Goal: Task Accomplishment & Management: Manage account settings

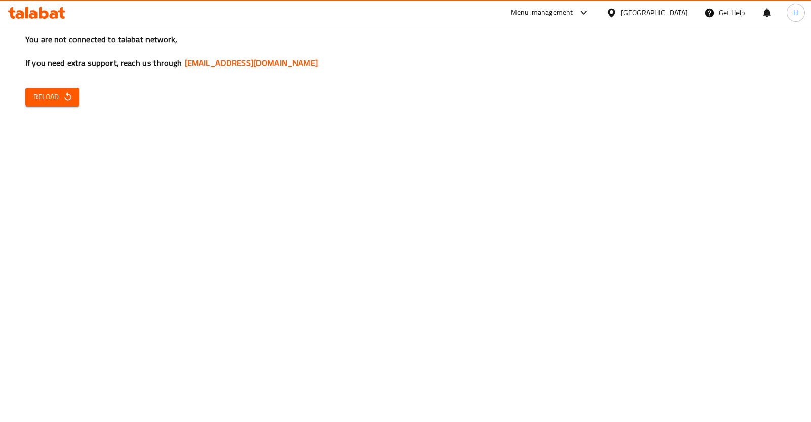
click at [49, 96] on span "Reload" at bounding box center [52, 97] width 38 height 13
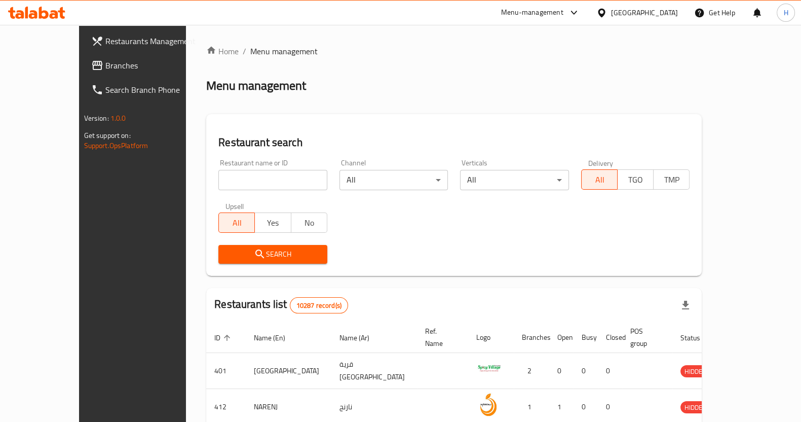
click at [260, 181] on input "search" at bounding box center [272, 180] width 109 height 20
click at [237, 181] on input "search" at bounding box center [272, 180] width 109 height 20
type input "magenta"
click at [254, 252] on icon "submit" at bounding box center [260, 254] width 12 height 12
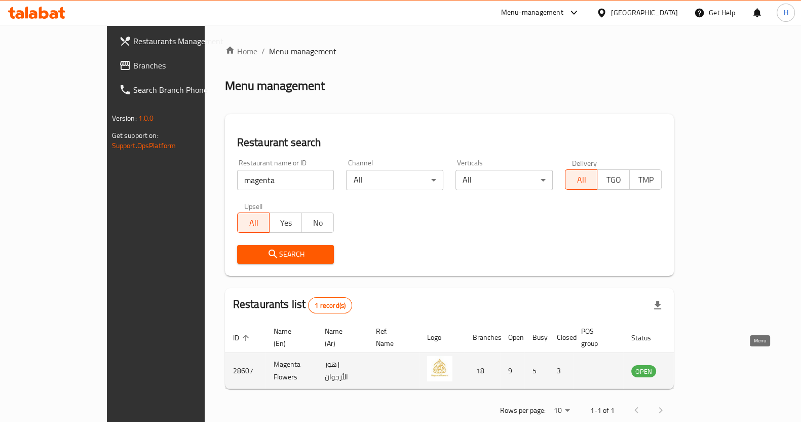
click at [697, 364] on icon "enhanced table" at bounding box center [691, 370] width 12 height 12
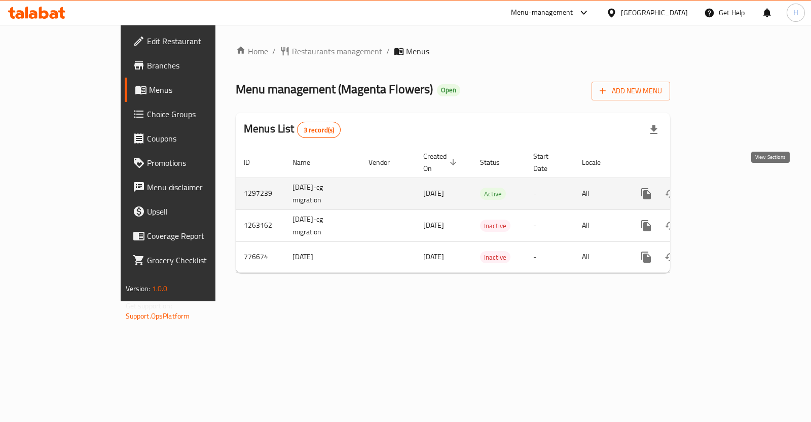
click at [725, 188] on icon "enhanced table" at bounding box center [719, 194] width 12 height 12
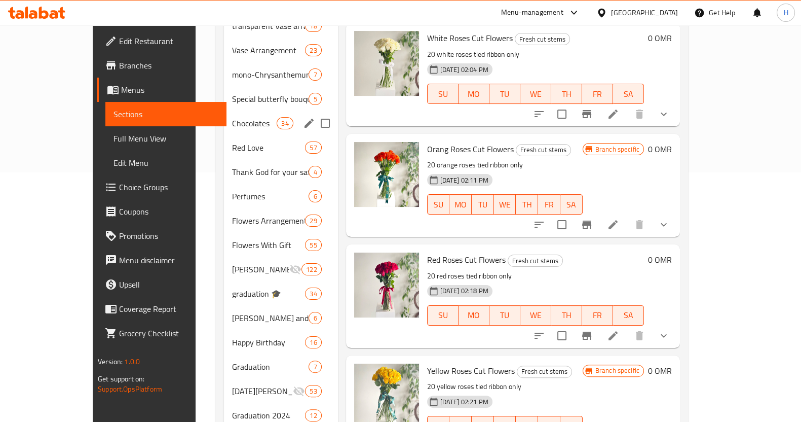
scroll to position [194, 0]
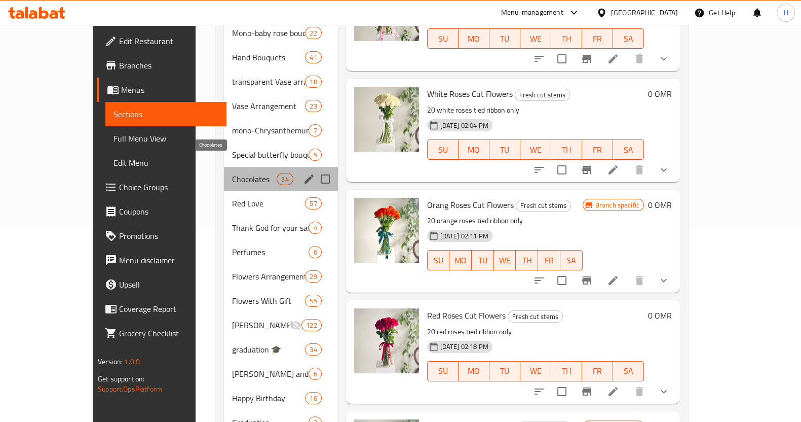
click at [232, 173] on span "Chocolates" at bounding box center [254, 179] width 45 height 12
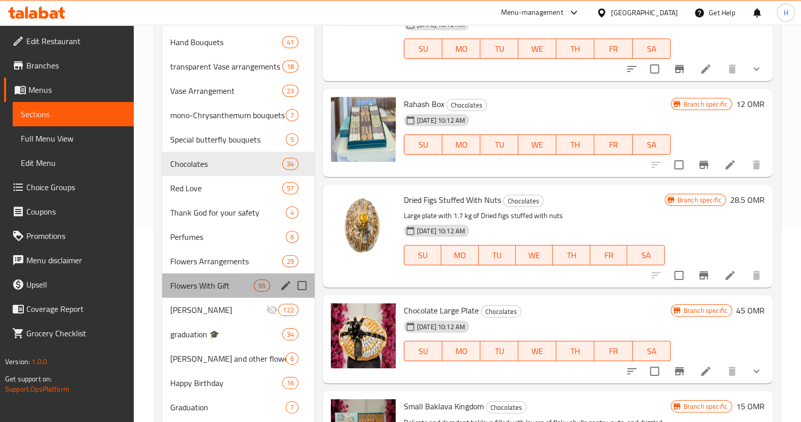
click at [198, 277] on div "Flowers With Gift 55" at bounding box center [238, 285] width 153 height 24
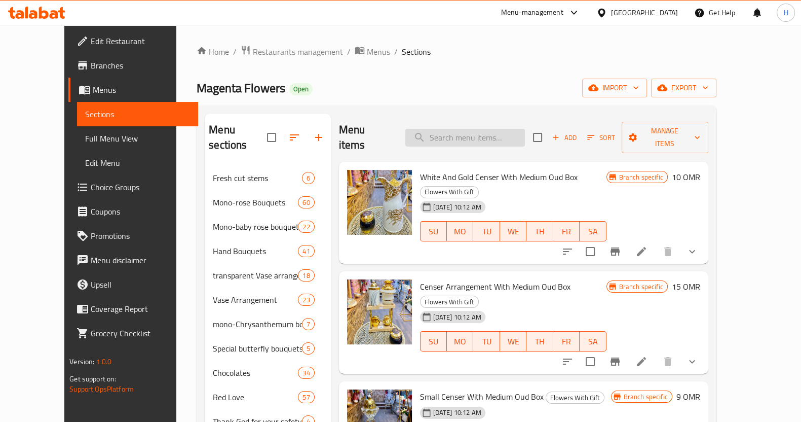
click at [489, 133] on input "search" at bounding box center [465, 138] width 120 height 18
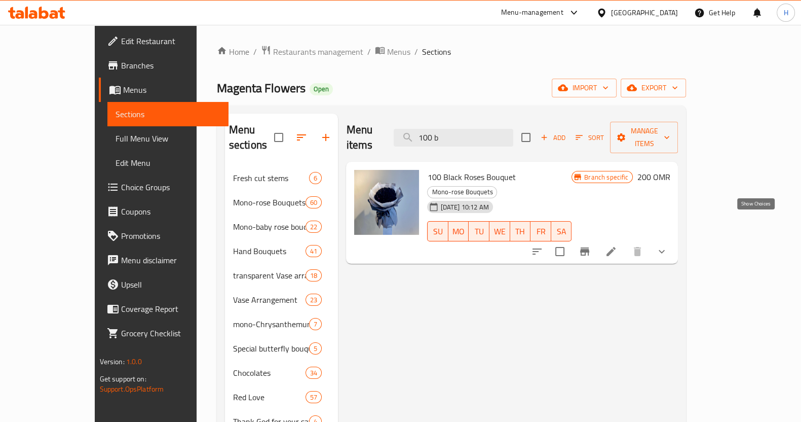
type input "100 b"
click at [668, 245] on icon "show more" at bounding box center [662, 251] width 12 height 12
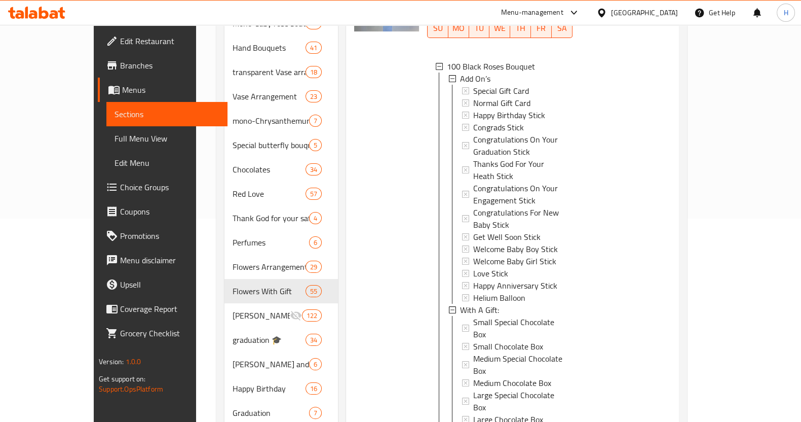
scroll to position [65, 0]
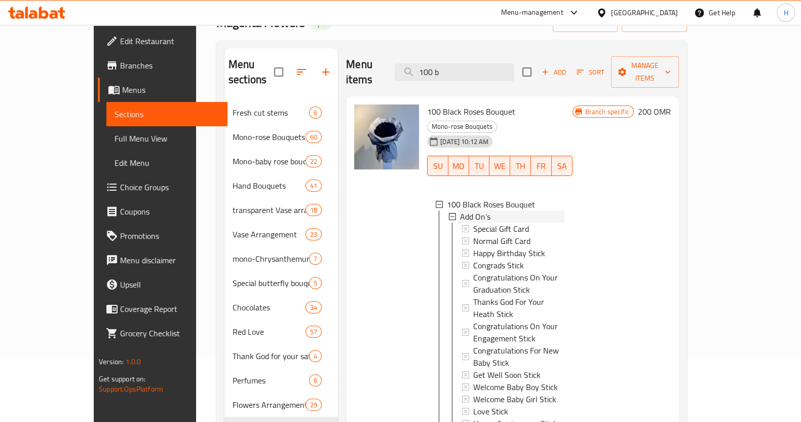
click at [449, 213] on icon at bounding box center [452, 216] width 7 height 7
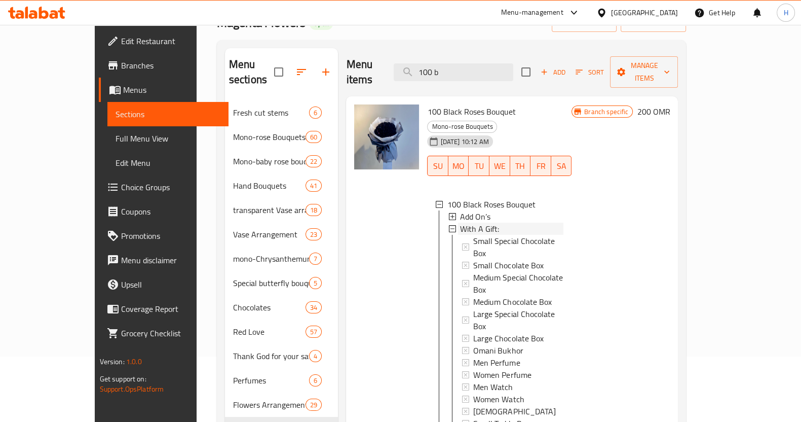
click at [449, 225] on icon at bounding box center [452, 228] width 7 height 7
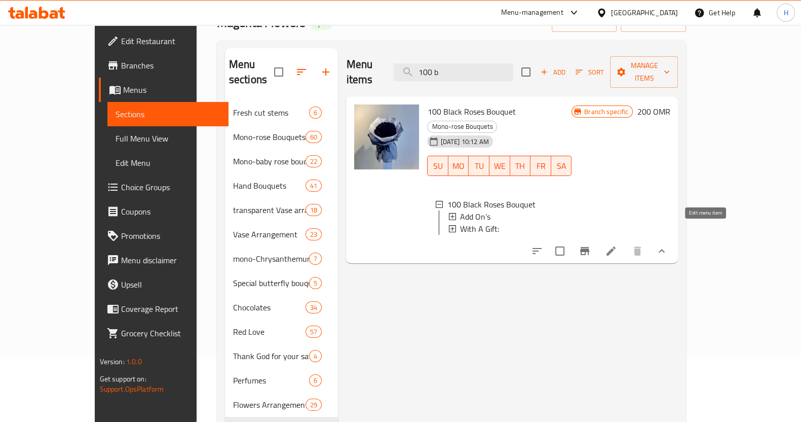
click at [617, 245] on icon at bounding box center [611, 251] width 12 height 12
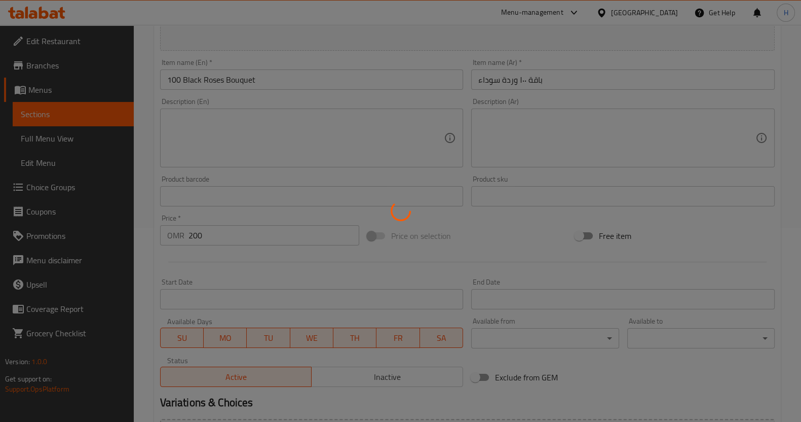
type input "إضافات"
type input "0"
type input "مع هدية:"
type input "0"
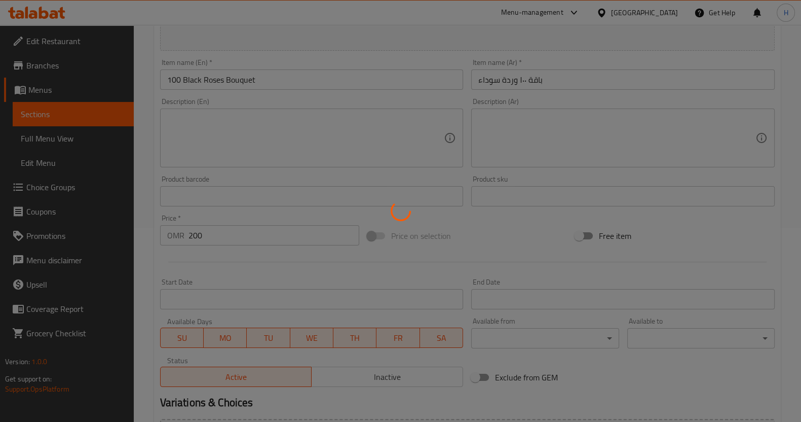
type input "0"
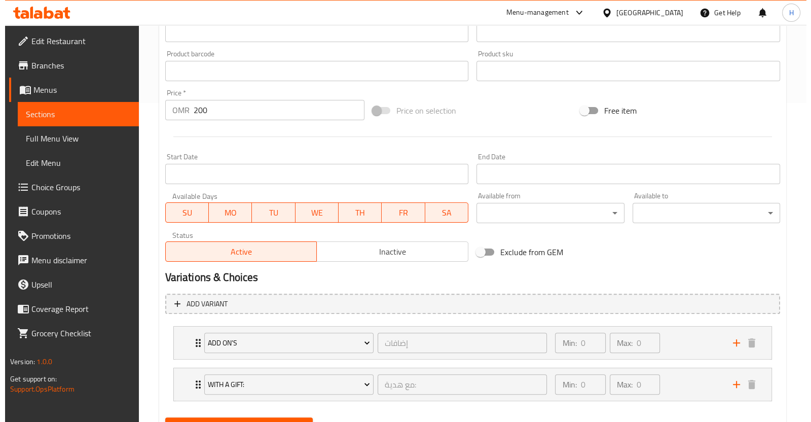
scroll to position [367, 0]
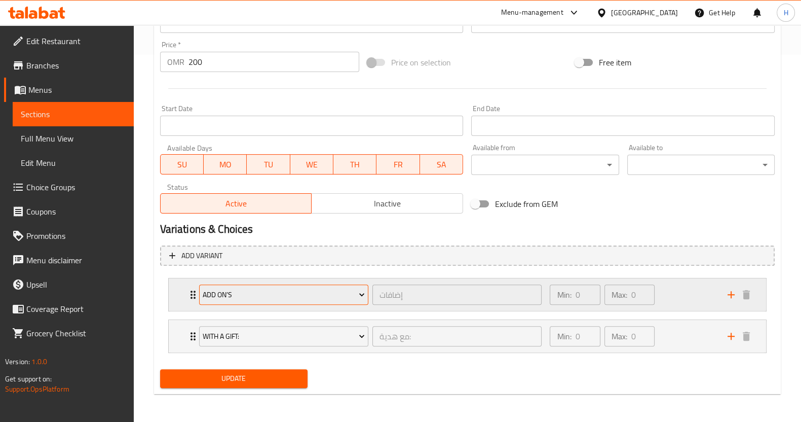
click at [347, 288] on span "Add On’s" at bounding box center [284, 294] width 162 height 13
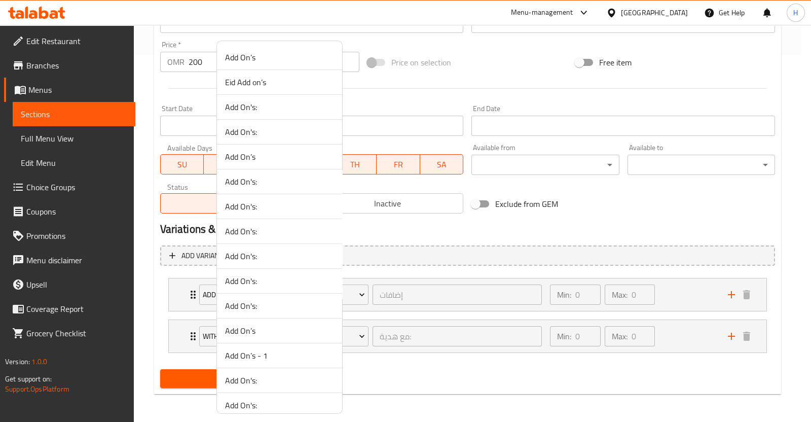
click at [528, 236] on div at bounding box center [405, 211] width 811 height 422
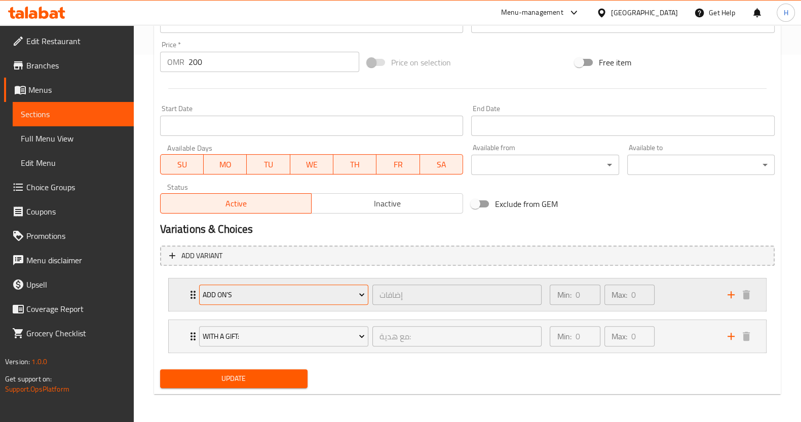
click at [347, 288] on span "Add On’s" at bounding box center [284, 294] width 162 height 13
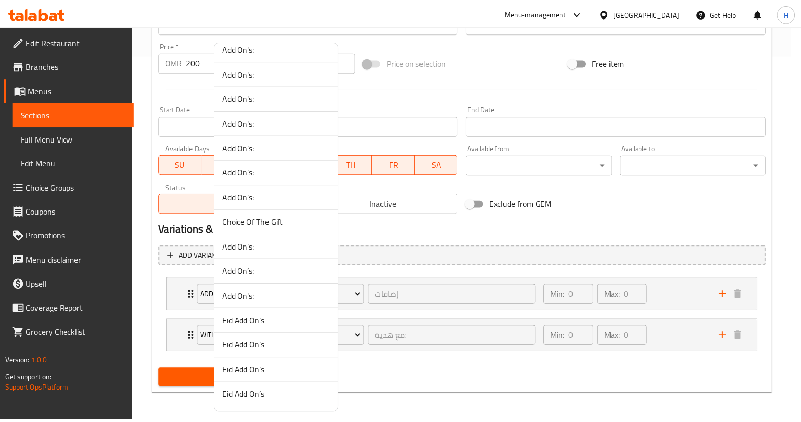
scroll to position [656, 0]
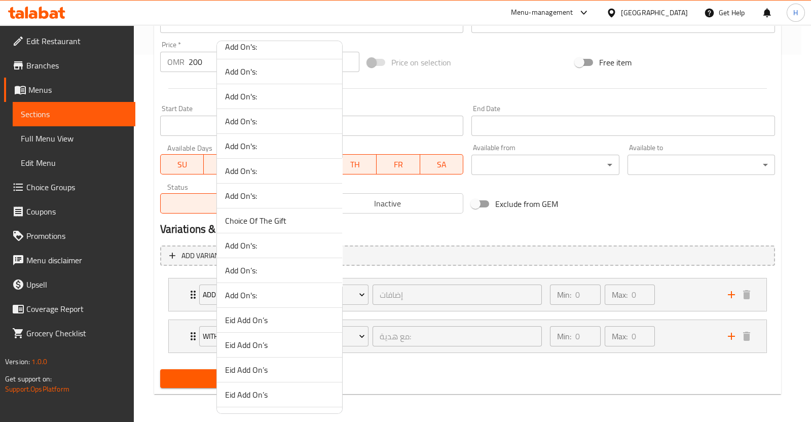
click at [408, 383] on div at bounding box center [405, 211] width 811 height 422
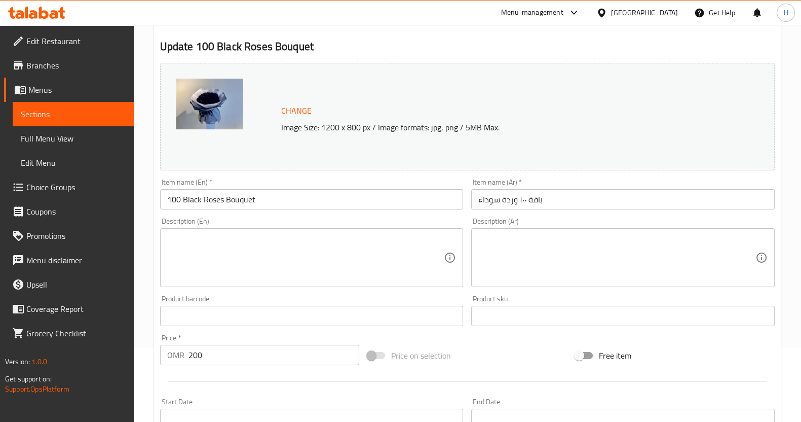
scroll to position [0, 0]
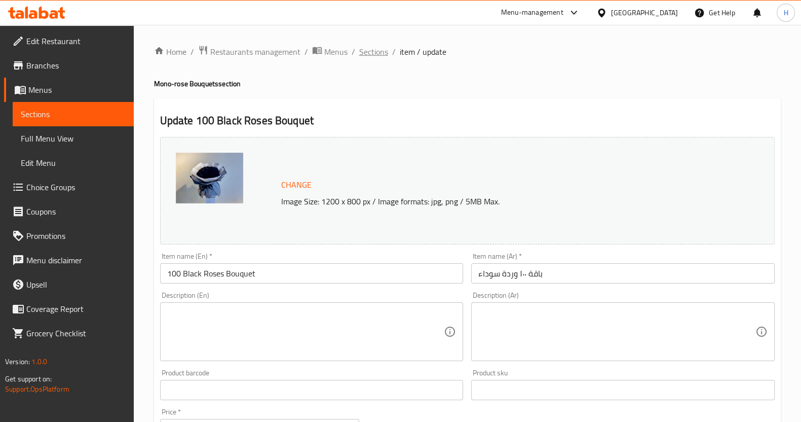
click at [381, 51] on span "Sections" at bounding box center [373, 52] width 29 height 12
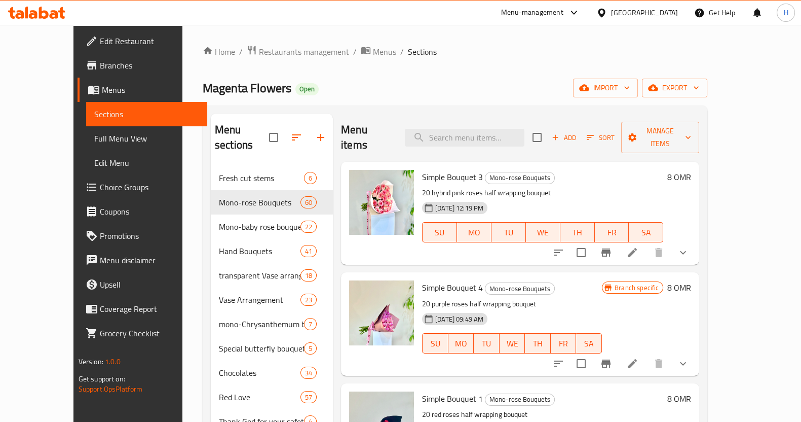
click at [695, 244] on button "show more" at bounding box center [683, 252] width 24 height 24
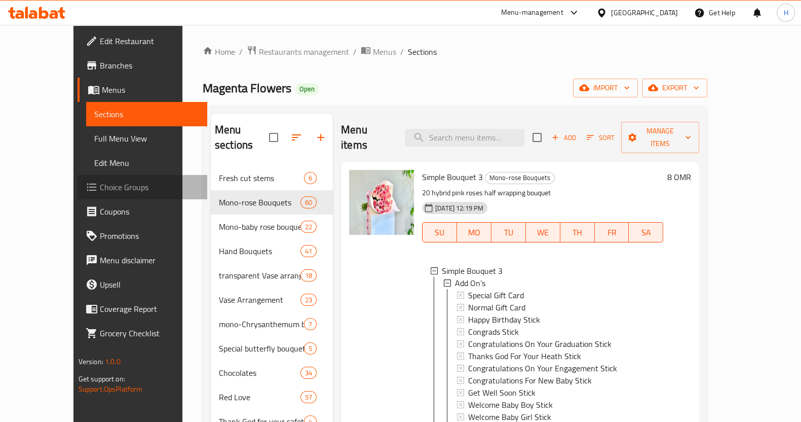
click at [100, 188] on span "Choice Groups" at bounding box center [149, 187] width 99 height 12
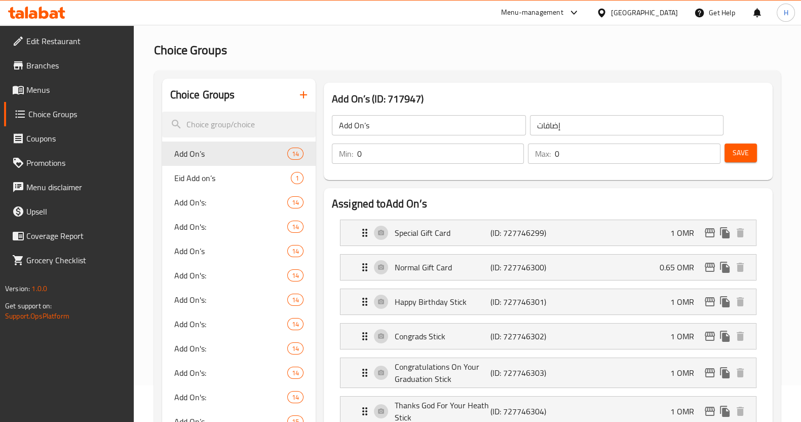
scroll to position [35, 0]
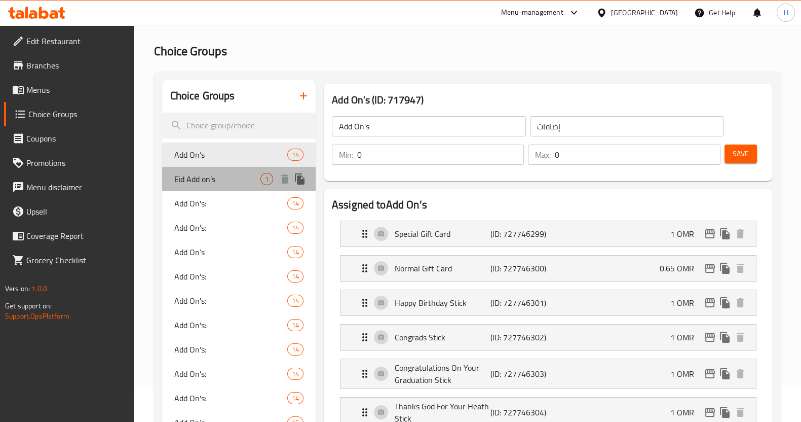
click at [204, 177] on span "Eid Add on’s" at bounding box center [217, 179] width 86 height 12
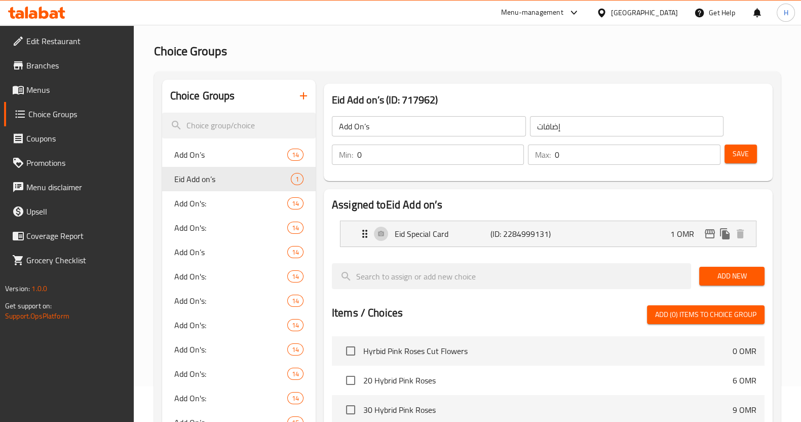
type input "Eid Add on’s"
type input "1"
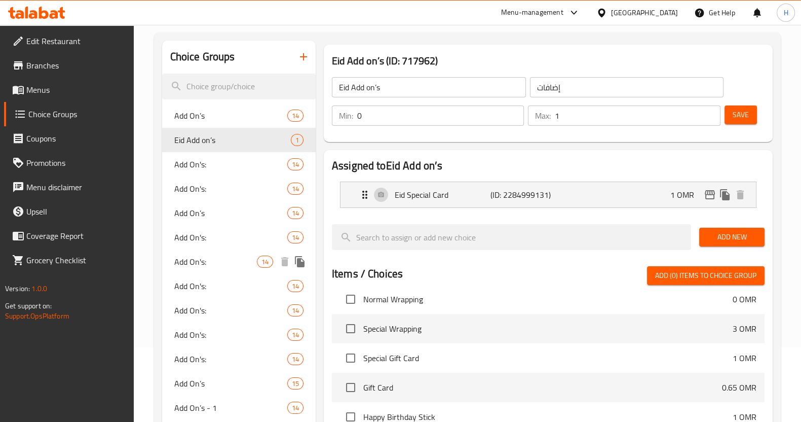
scroll to position [0, 0]
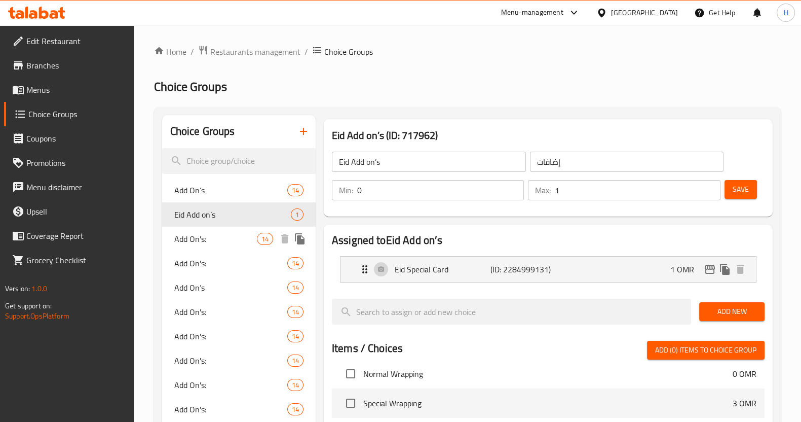
click at [188, 240] on span "Add On's:" at bounding box center [215, 239] width 83 height 12
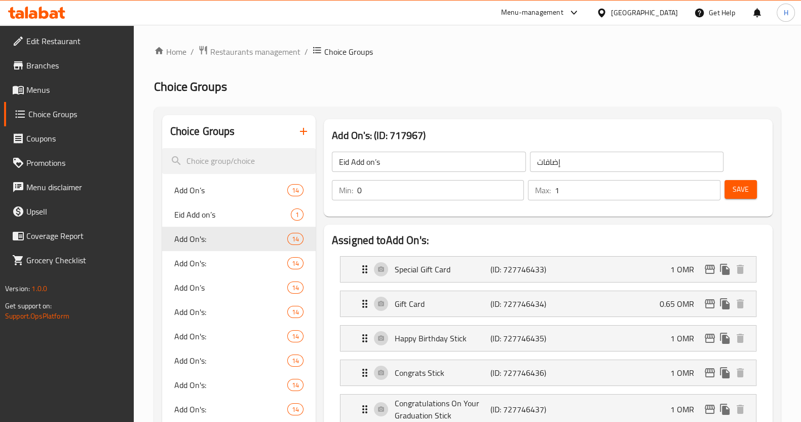
type input "Add On's:"
type input "الإضافات:"
type input "0"
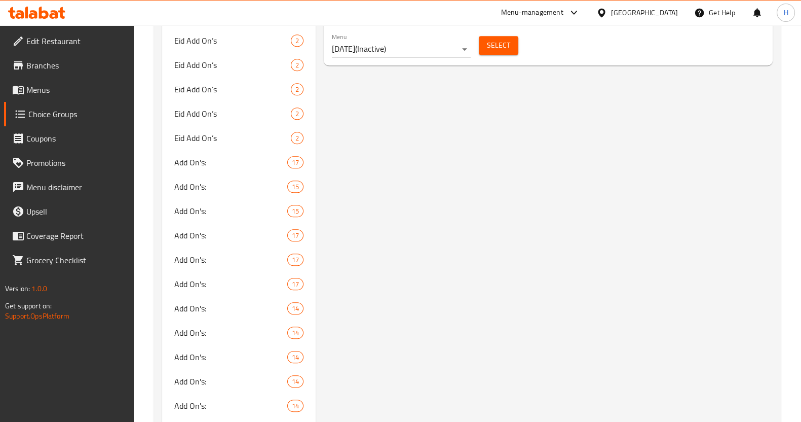
scroll to position [1121, 0]
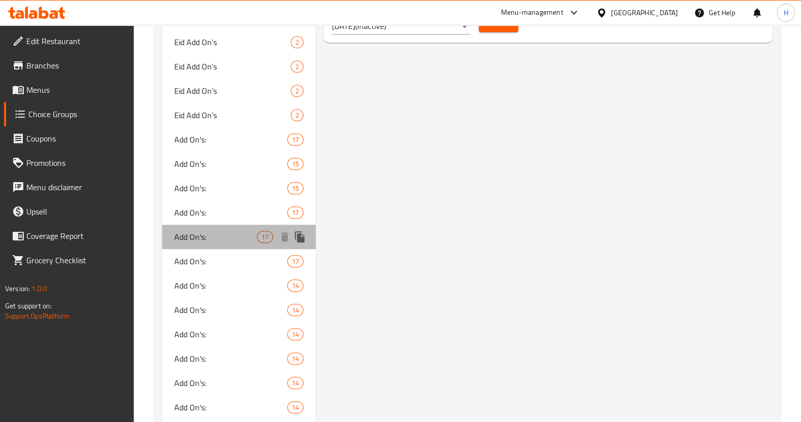
click at [212, 234] on span "Add On's:" at bounding box center [215, 237] width 83 height 12
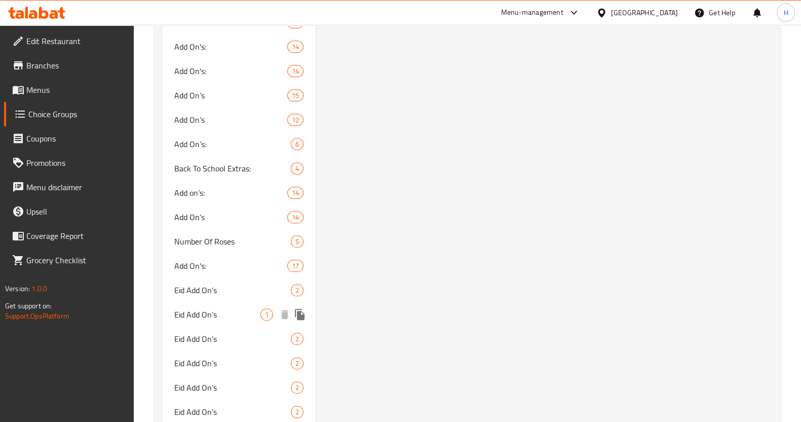
scroll to position [1457, 0]
click at [217, 267] on span "Add On's:" at bounding box center [215, 266] width 83 height 12
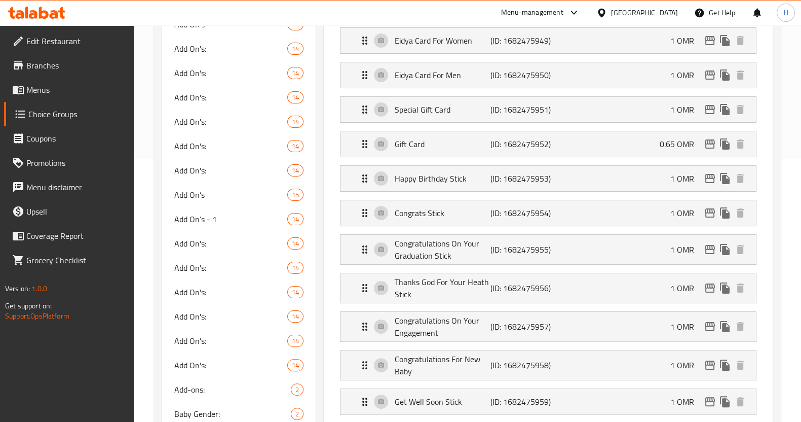
scroll to position [0, 0]
